Goal: Navigation & Orientation: Find specific page/section

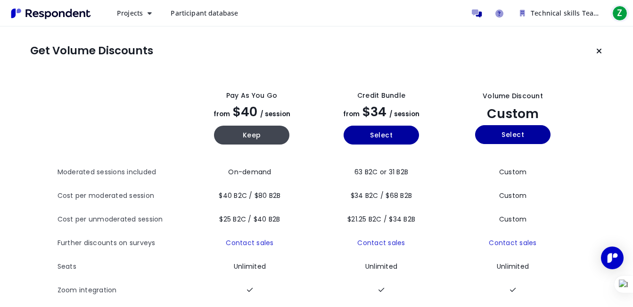
click at [624, 13] on span "Z" at bounding box center [620, 13] width 15 height 15
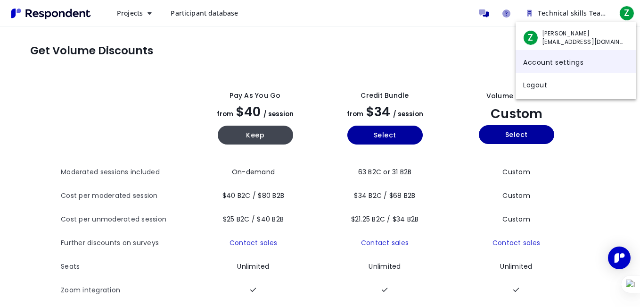
click at [550, 59] on link "Account settings" at bounding box center [576, 61] width 121 height 23
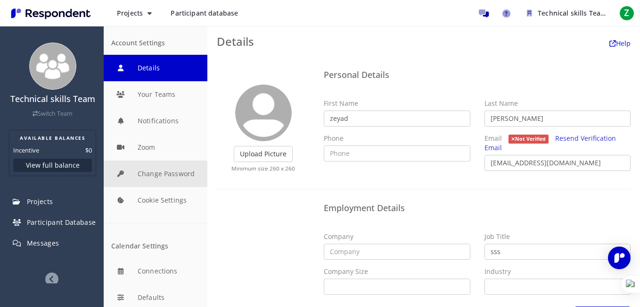
scroll to position [4, 0]
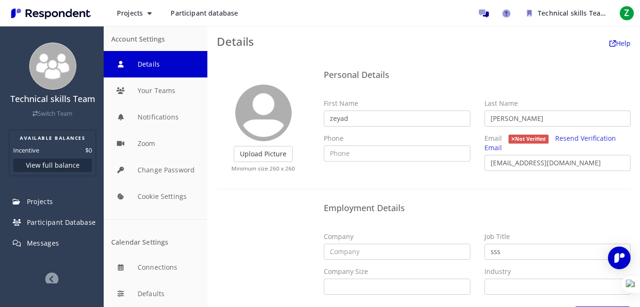
click at [52, 275] on icon at bounding box center [51, 278] width 13 height 13
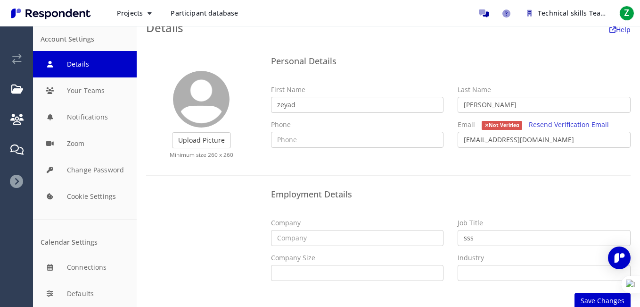
scroll to position [25, 0]
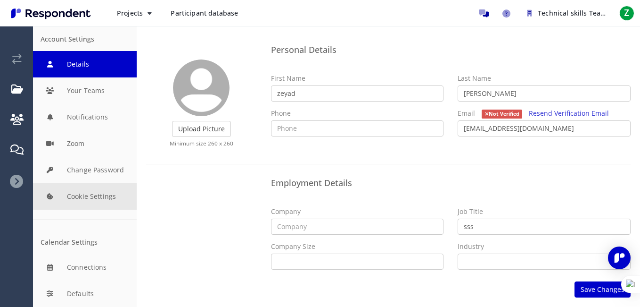
click at [77, 193] on button "Cookie Settings" at bounding box center [85, 196] width 104 height 26
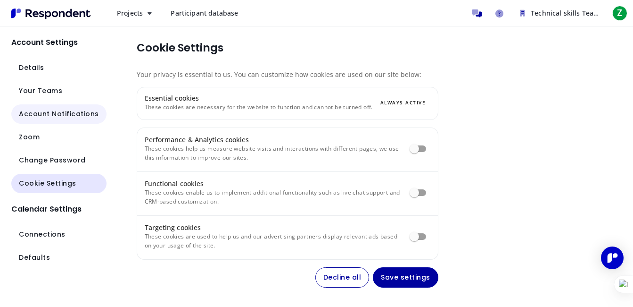
click at [51, 116] on span "Account Notifications" at bounding box center [59, 114] width 80 height 10
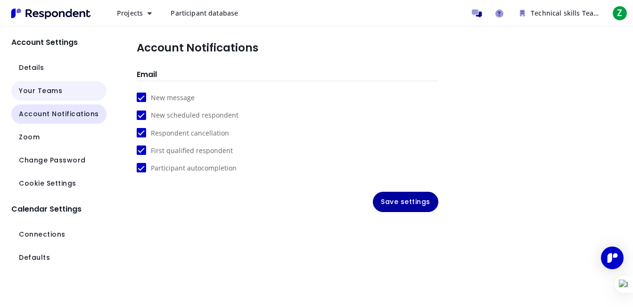
click at [51, 88] on span "Your Teams" at bounding box center [40, 91] width 43 height 10
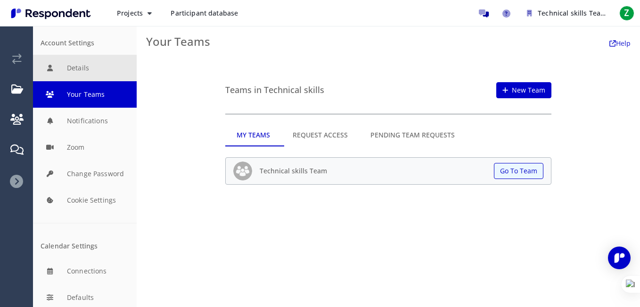
click at [64, 70] on button "Details" at bounding box center [85, 68] width 104 height 26
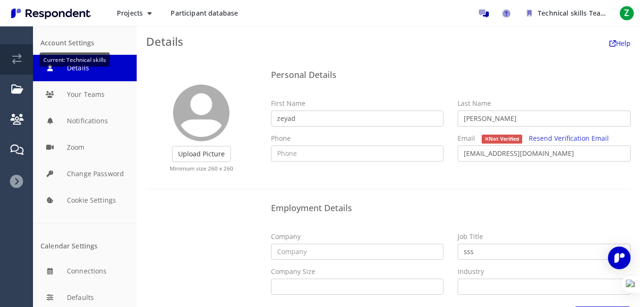
click at [10, 52] on link "Current: Technical skills" at bounding box center [17, 59] width 32 height 30
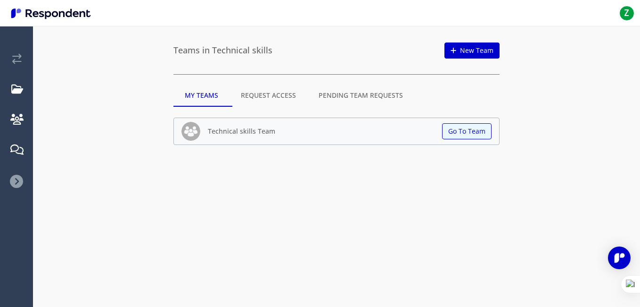
click at [18, 179] on icon at bounding box center [16, 180] width 13 height 13
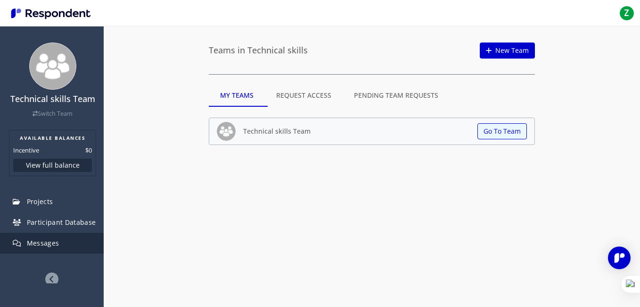
click at [36, 241] on span "Messages" at bounding box center [43, 242] width 33 height 9
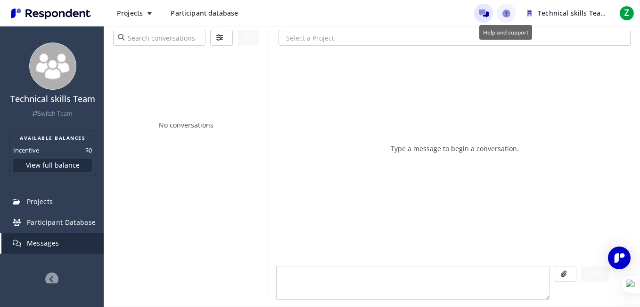
click at [503, 13] on icon "Help and support" at bounding box center [507, 13] width 8 height 8
